Goal: Obtain resource: Download file/media

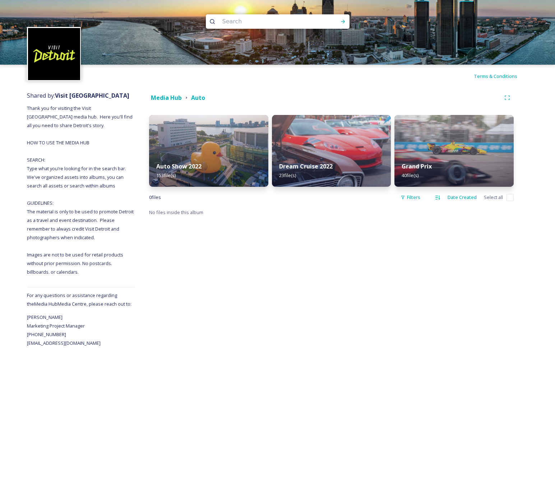
click at [253, 24] on input at bounding box center [268, 22] width 98 height 16
click at [292, 23] on input at bounding box center [268, 22] width 98 height 16
paste input "Ford Piquette Avenue Plant"
type input "Ford Piquette Avenue Plant"
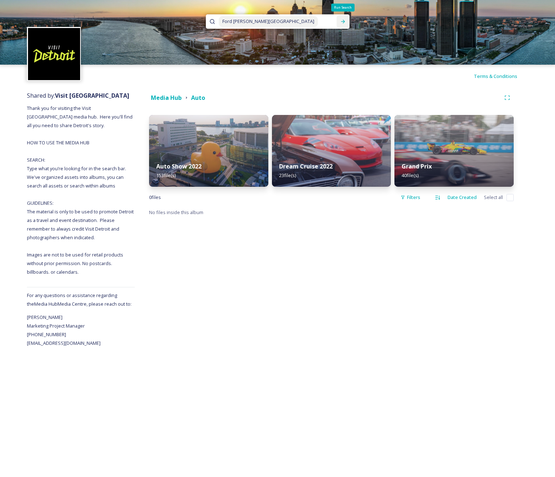
click at [344, 22] on icon at bounding box center [343, 22] width 4 height 4
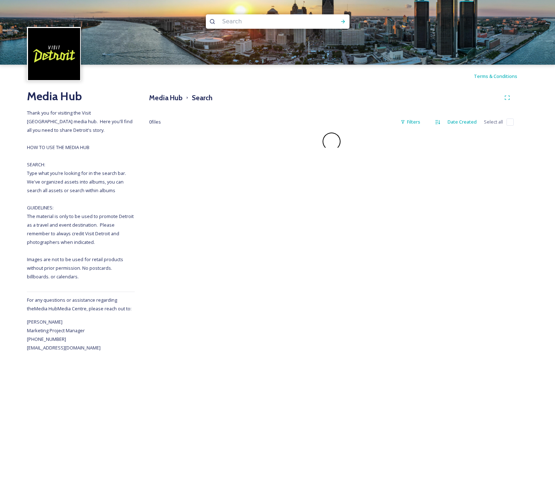
click at [276, 24] on input at bounding box center [268, 22] width 98 height 16
paste input "Ford Piquette Avenue Plant"
drag, startPoint x: 257, startPoint y: 22, endPoint x: 302, endPoint y: 22, distance: 44.5
click at [302, 22] on input "Ford Piquette Avenue Plant" at bounding box center [268, 21] width 98 height 16
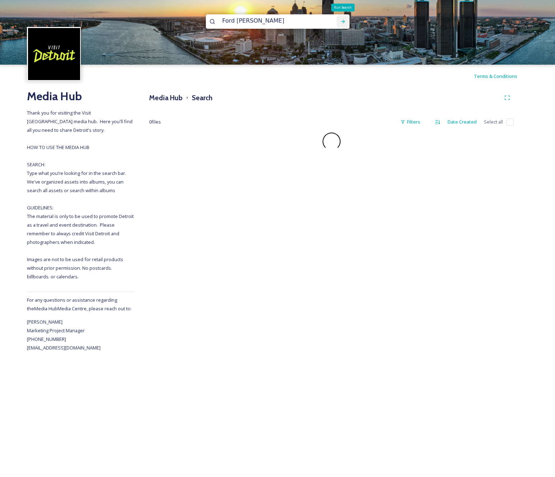
type input "Ford [PERSON_NAME]"
click at [341, 20] on icon at bounding box center [343, 22] width 6 height 6
click at [286, 20] on input "Ford [PERSON_NAME]" at bounding box center [268, 21] width 98 height 16
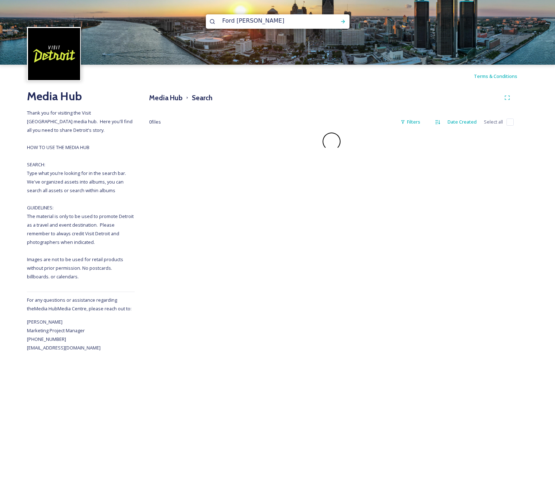
click at [286, 20] on input "Ford [PERSON_NAME]" at bounding box center [268, 21] width 98 height 16
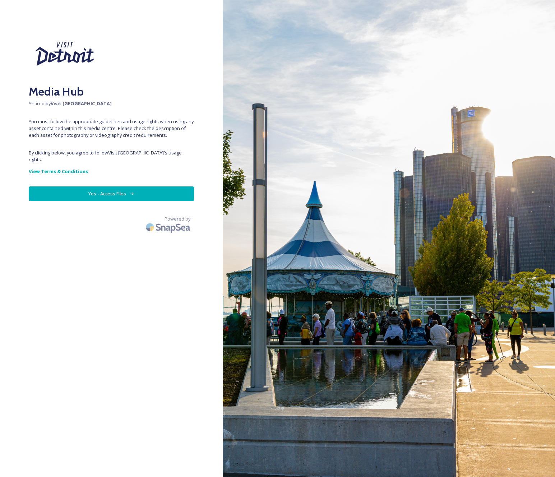
click at [110, 186] on button "Yes - Access Files" at bounding box center [111, 193] width 165 height 15
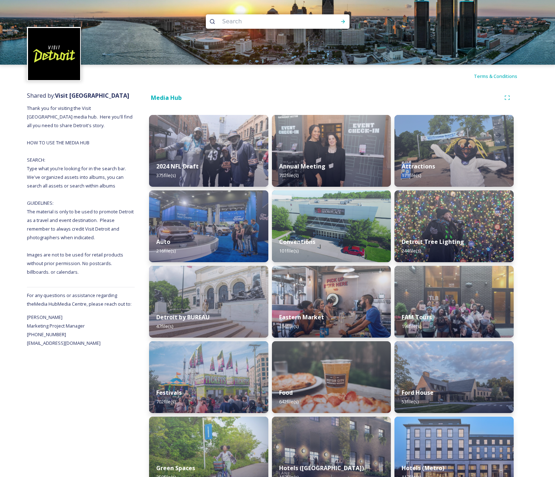
click at [274, 23] on input at bounding box center [268, 22] width 98 height 16
paste input "Ford [PERSON_NAME]"
type input "Ford [PERSON_NAME]"
click at [341, 25] on div "Run Search" at bounding box center [342, 21] width 13 height 13
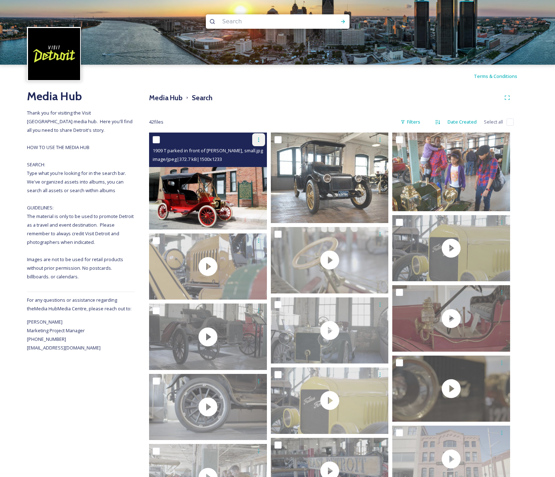
click at [256, 139] on icon at bounding box center [259, 140] width 6 height 6
click at [249, 169] on span "Download" at bounding box center [250, 169] width 22 height 7
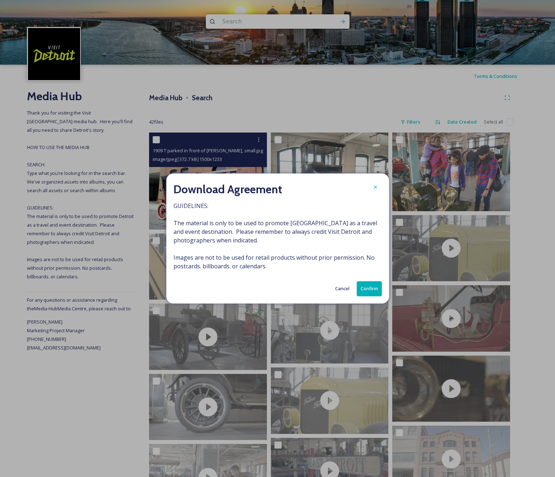
click at [364, 287] on button "Confirm" at bounding box center [368, 288] width 25 height 15
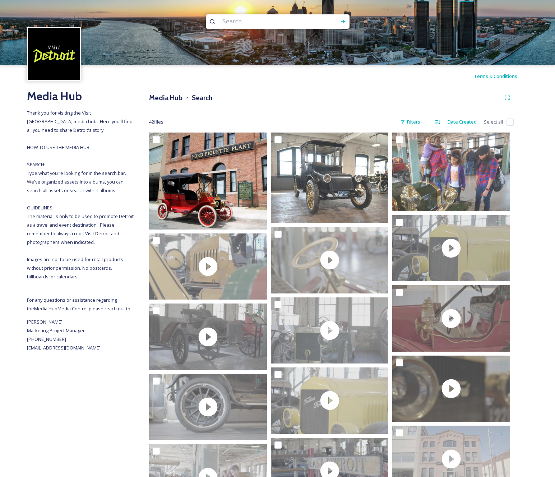
click at [244, 24] on input at bounding box center [268, 22] width 98 height 16
paste input "The [PERSON_NAME][GEOGRAPHIC_DATA]"
click at [342, 22] on icon at bounding box center [343, 22] width 6 height 6
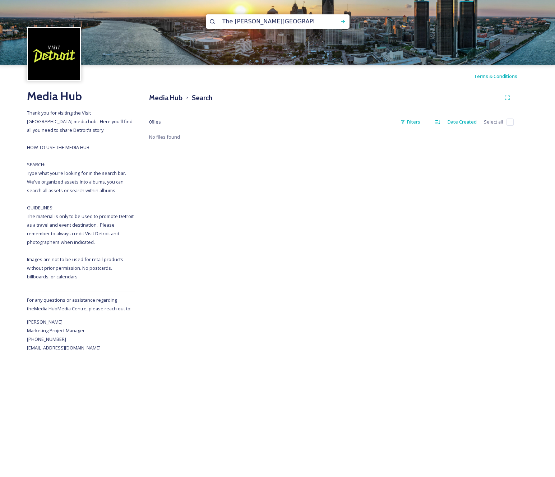
scroll to position [1, 0]
drag, startPoint x: 261, startPoint y: 21, endPoint x: 302, endPoint y: 25, distance: 40.8
click at [302, 25] on input "The [PERSON_NAME][GEOGRAPHIC_DATA]" at bounding box center [268, 21] width 98 height 16
type input "The [PERSON_NAME]"
click at [340, 20] on icon at bounding box center [343, 22] width 6 height 6
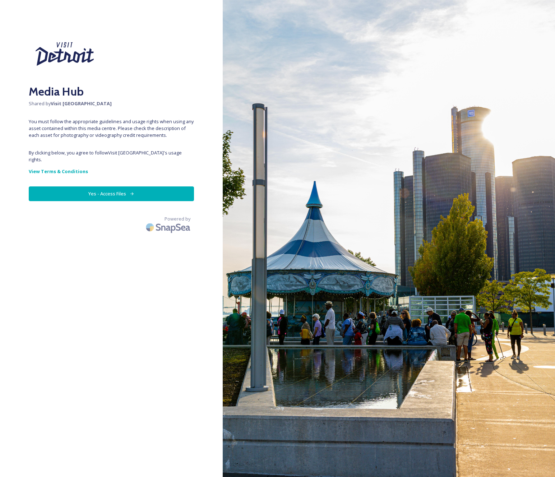
click at [130, 191] on icon at bounding box center [132, 193] width 5 height 5
click at [135, 187] on button "Yes - Access Files" at bounding box center [111, 193] width 165 height 15
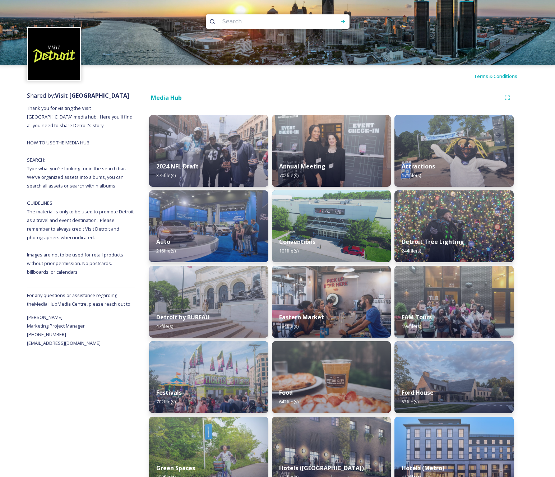
click at [256, 21] on input at bounding box center [268, 22] width 98 height 16
type input "Henry Ford"
click at [344, 20] on icon at bounding box center [343, 22] width 6 height 6
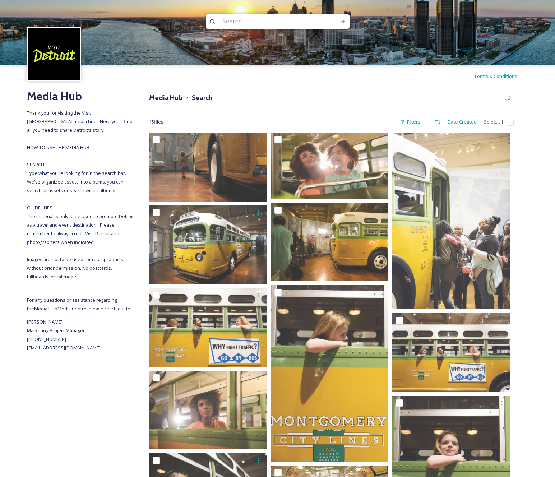
click at [241, 22] on input at bounding box center [268, 22] width 98 height 16
click at [286, 25] on input "museum" at bounding box center [268, 22] width 98 height 16
paste input "Museum of American Innovation"
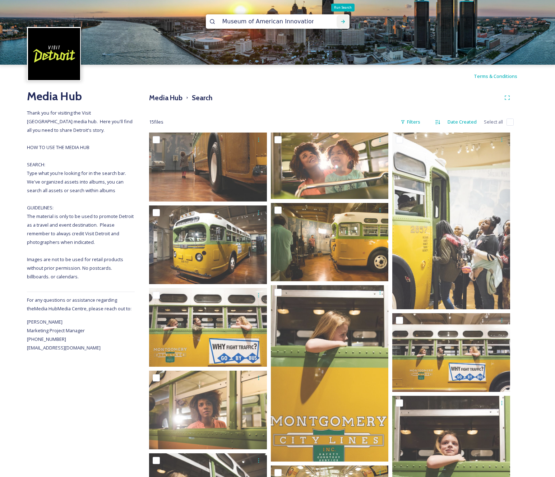
type input "Museum of American Innovation"
click at [342, 22] on icon at bounding box center [343, 22] width 6 height 6
